Goal: Check status: Check status

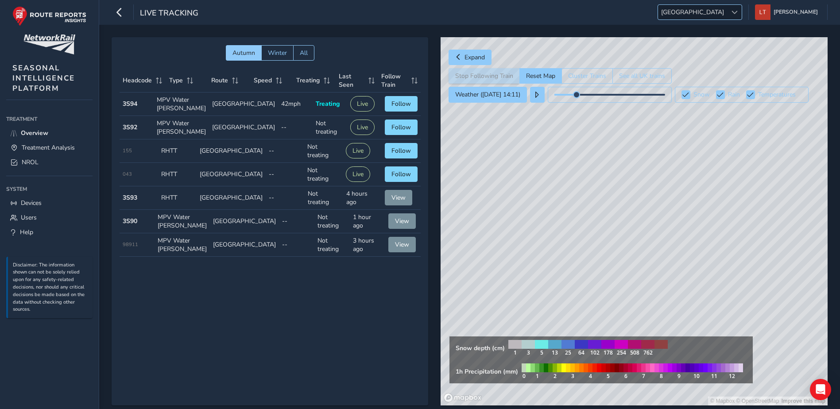
click at [727, 7] on span "[GEOGRAPHIC_DATA]" at bounding box center [692, 12] width 69 height 15
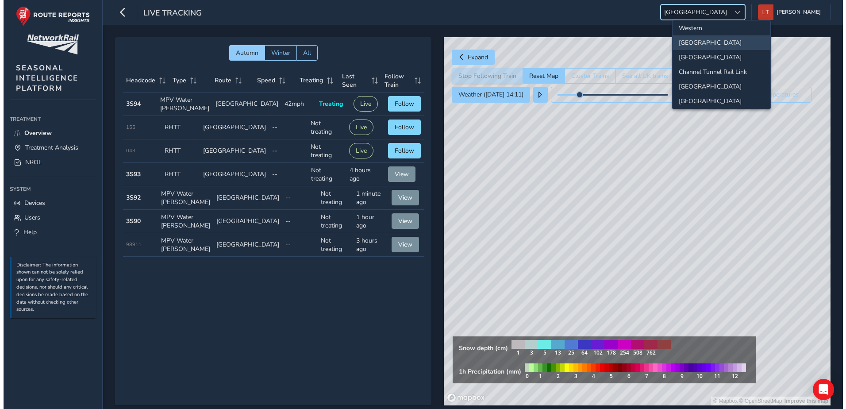
scroll to position [93, 0]
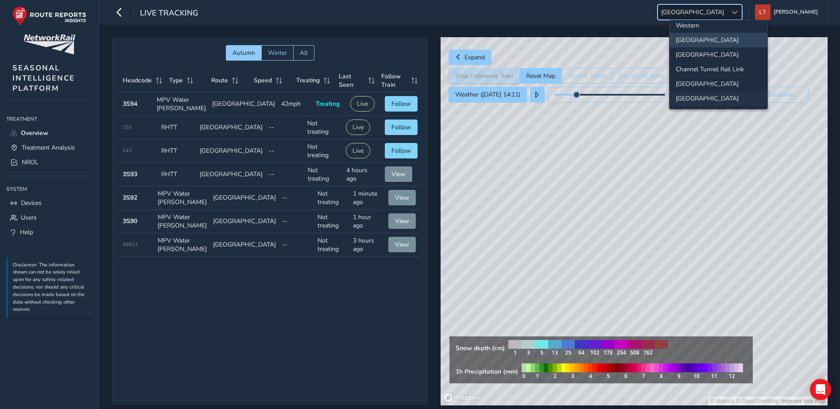
click at [706, 100] on li "[GEOGRAPHIC_DATA]" at bounding box center [718, 98] width 98 height 15
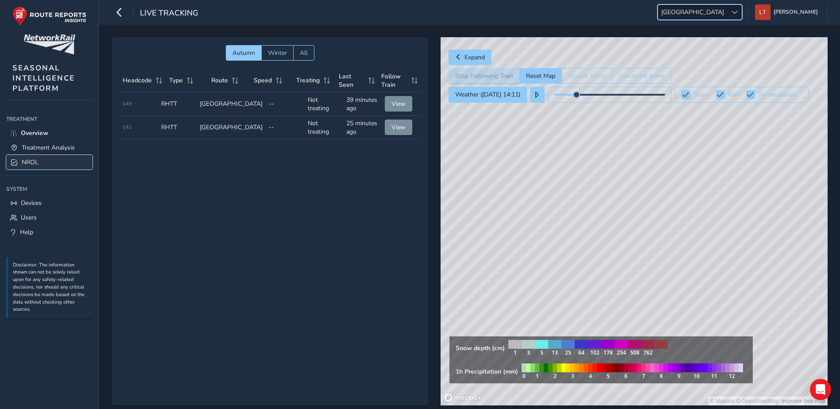
click at [35, 161] on span "NROL" at bounding box center [30, 162] width 17 height 8
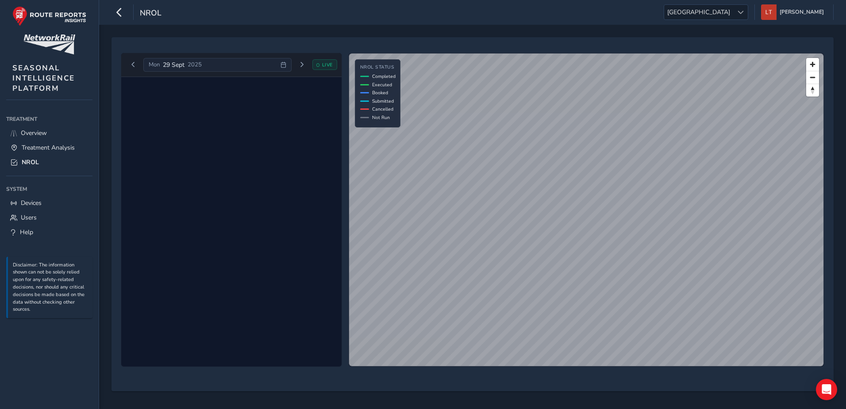
click at [171, 61] on span "[DATE]" at bounding box center [174, 65] width 22 height 8
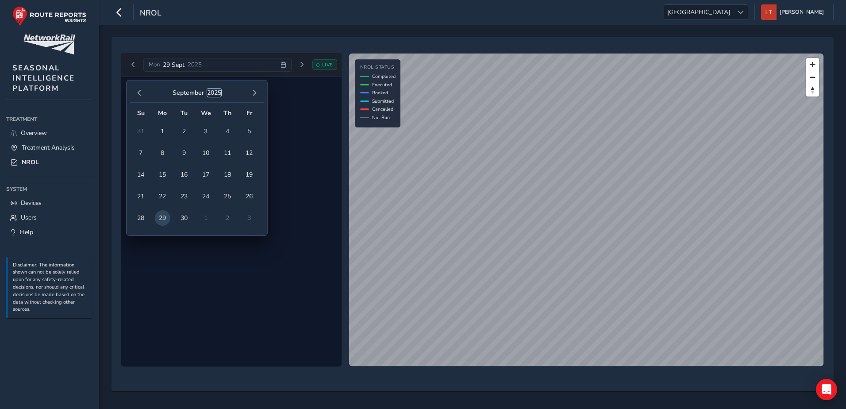
click at [216, 89] on button "2025" at bounding box center [214, 93] width 14 height 8
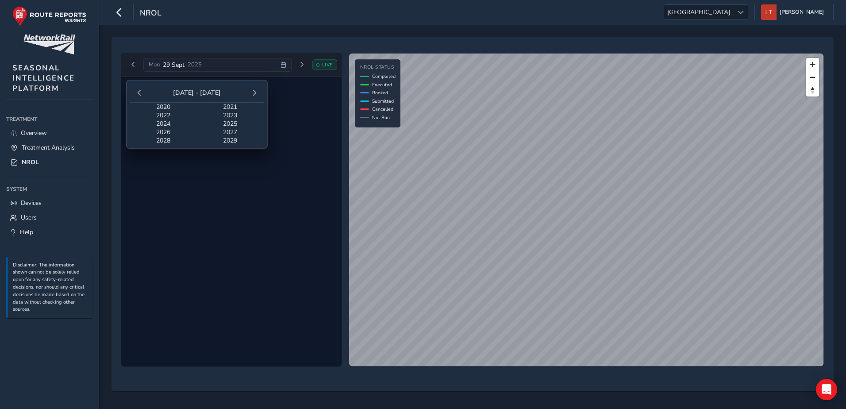
click at [164, 125] on span "2024" at bounding box center [163, 124] width 67 height 8
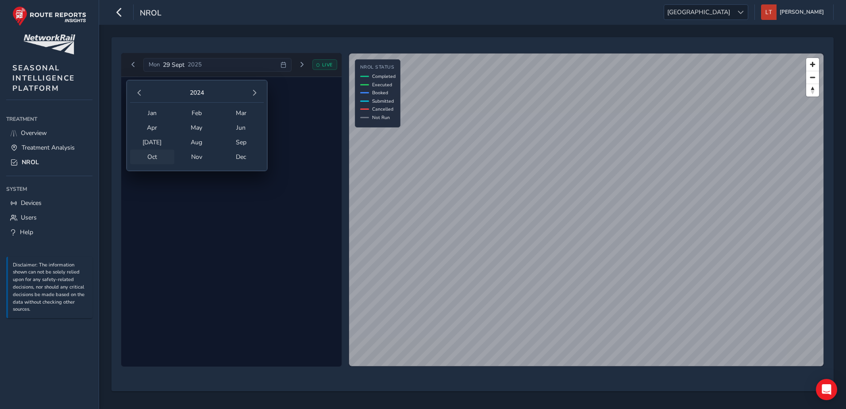
click at [153, 156] on span "Oct" at bounding box center [152, 157] width 45 height 15
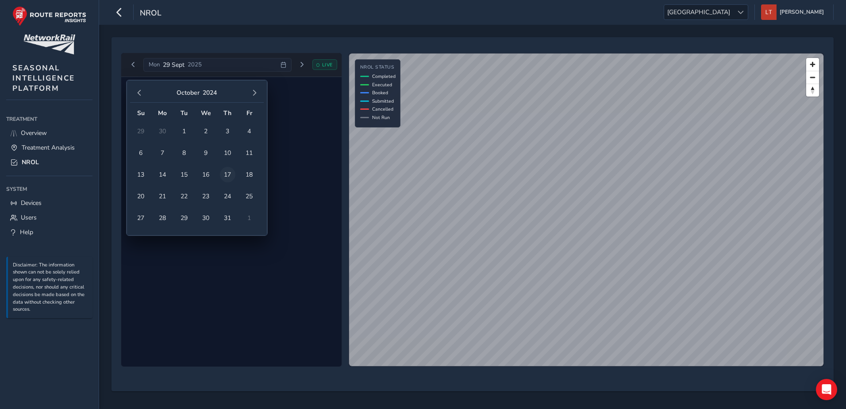
click at [224, 177] on span "17" at bounding box center [227, 174] width 15 height 15
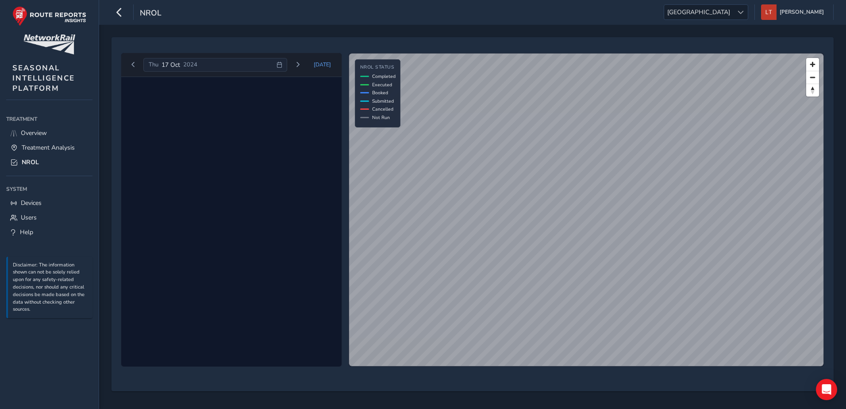
click at [205, 66] on div "[DATE]" at bounding box center [215, 65] width 144 height 14
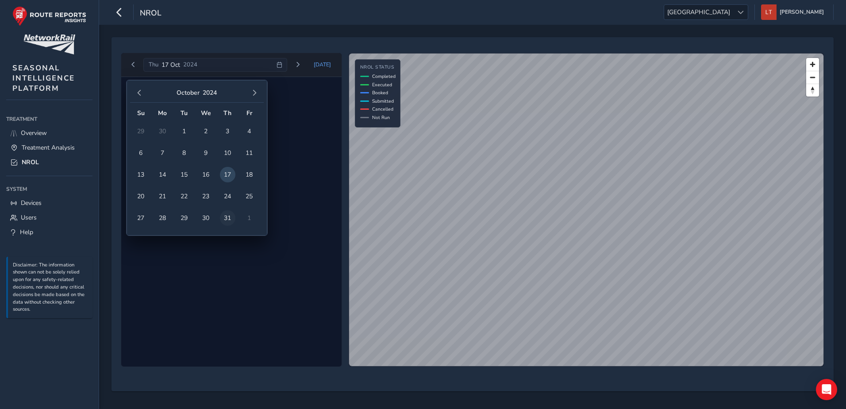
click at [227, 219] on span "31" at bounding box center [227, 217] width 15 height 15
